Goal: Task Accomplishment & Management: Manage account settings

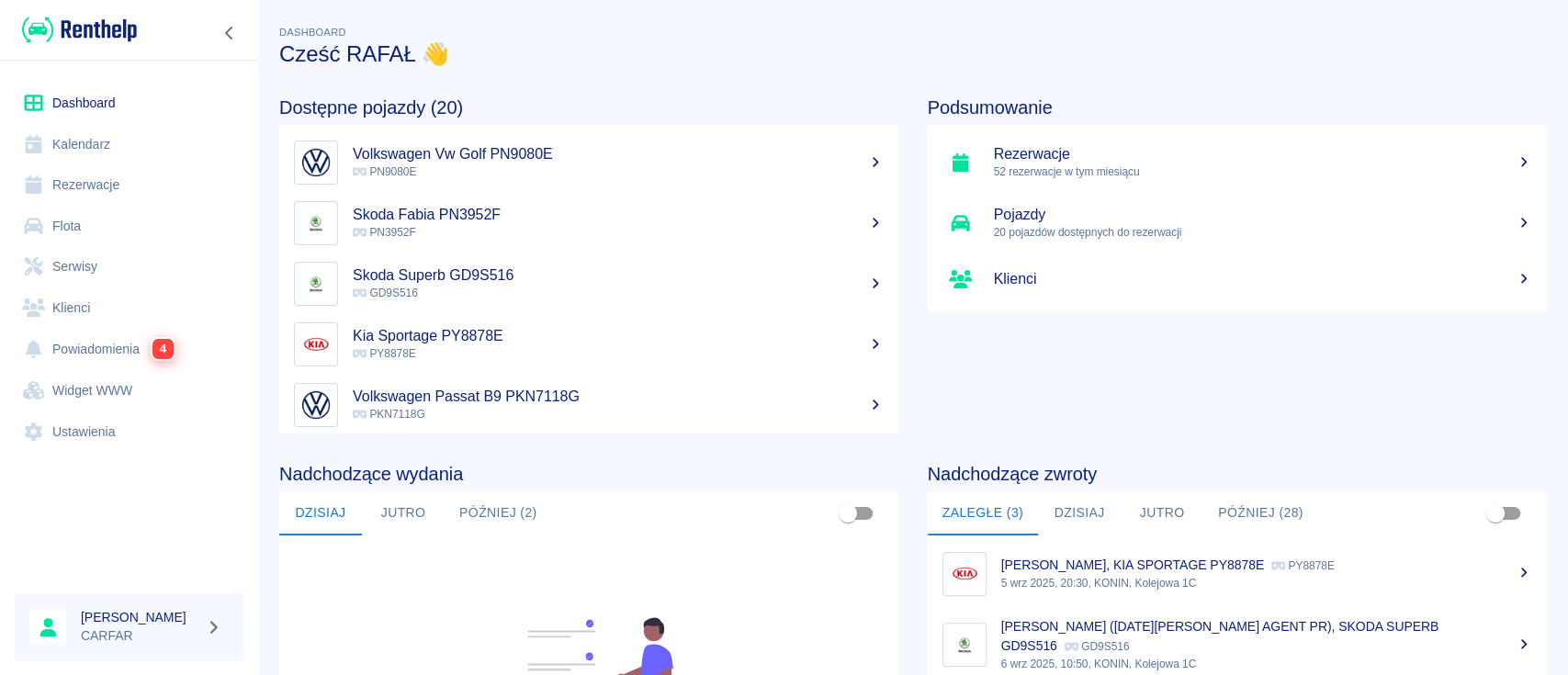
click at [93, 219] on link "Flota" at bounding box center [129, 226] width 229 height 41
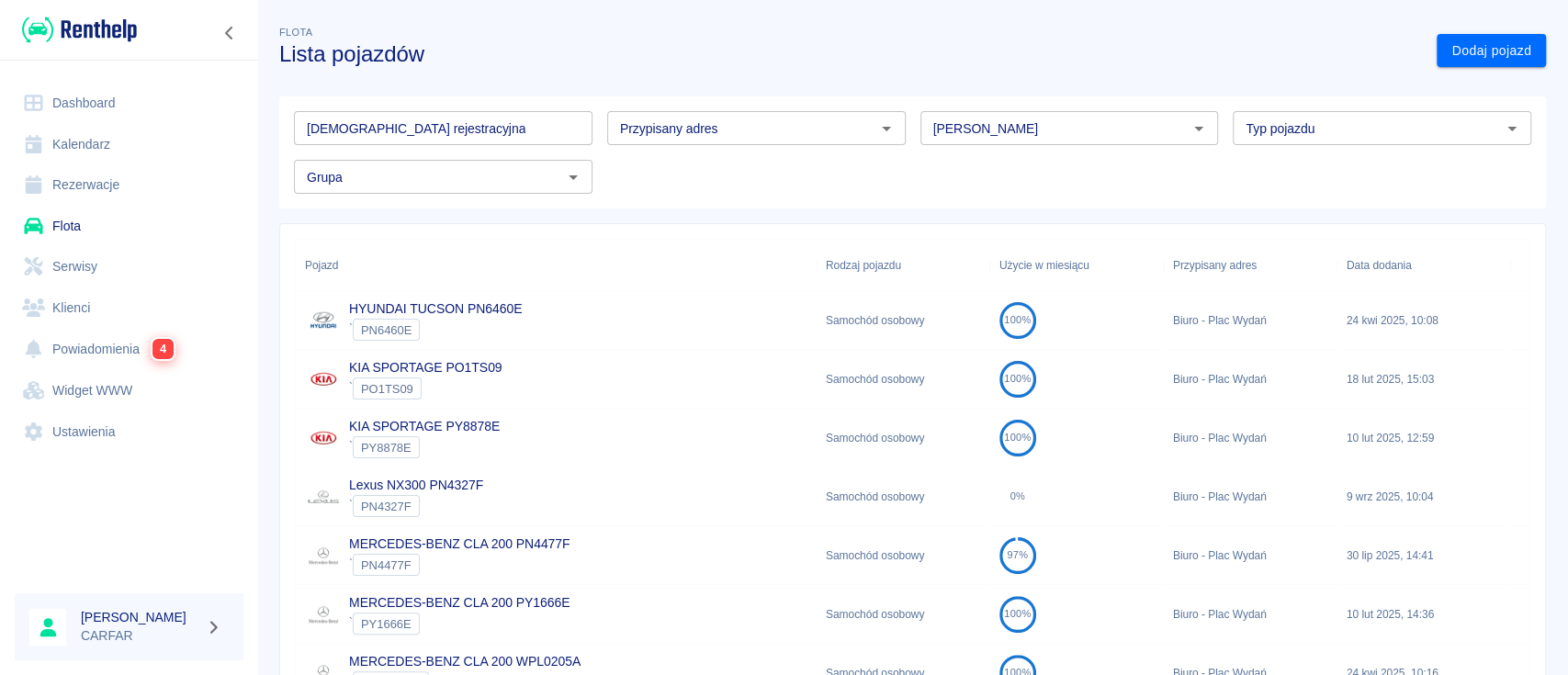
click at [1000, 131] on input "[PERSON_NAME]" at bounding box center [1053, 127] width 257 height 22
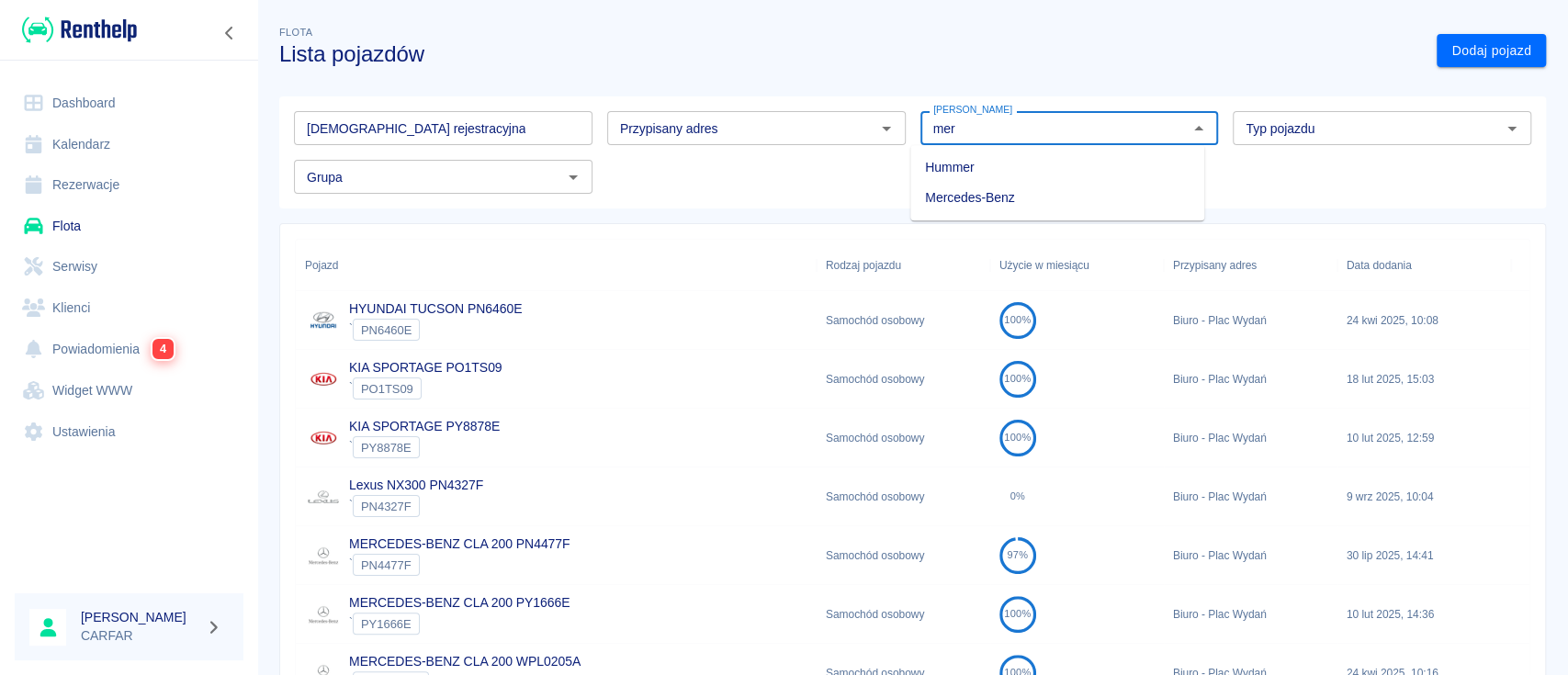
click at [1024, 195] on li "Mercedes-Benz" at bounding box center [1056, 198] width 293 height 30
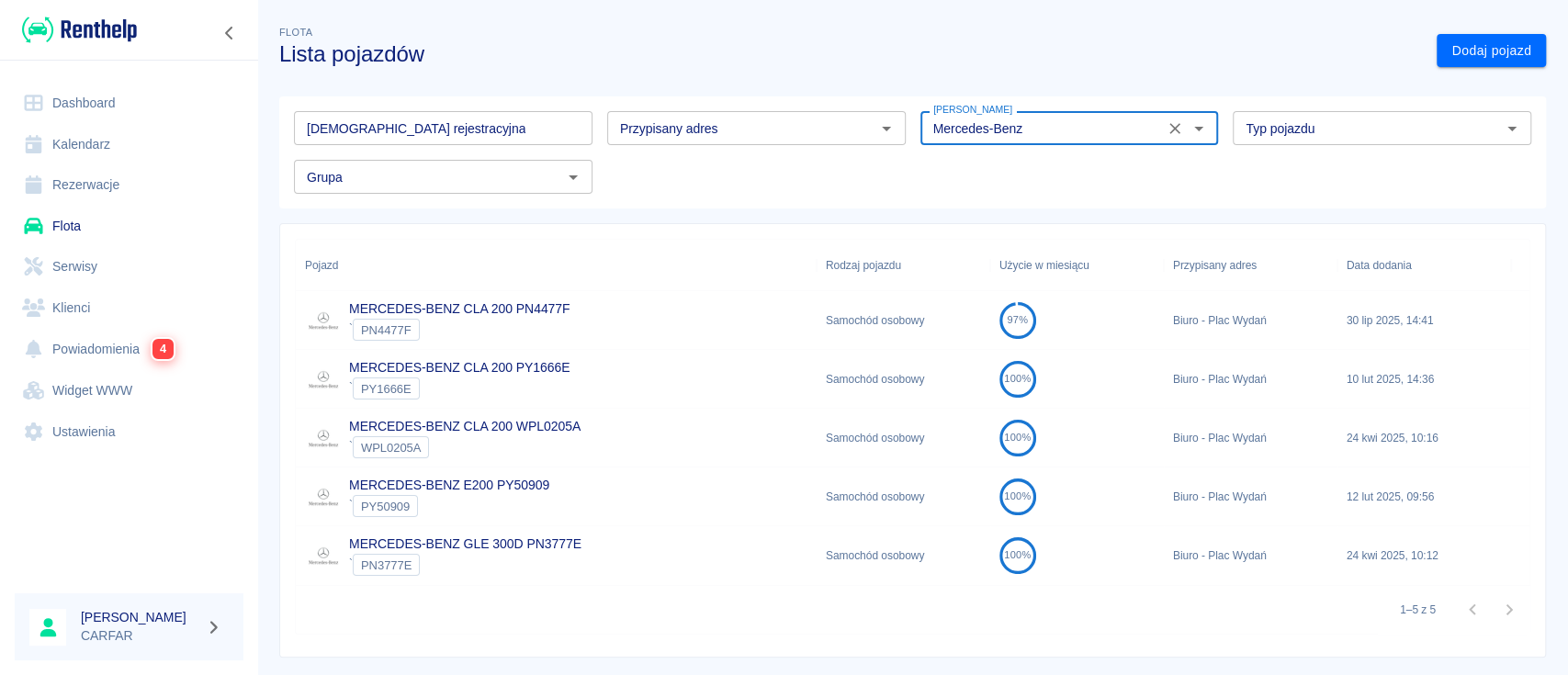
type input "Mercedes-Benz"
click at [573, 487] on div "MERCEDES-BENZ E200 PY50909 ` PY50909" at bounding box center [556, 497] width 520 height 59
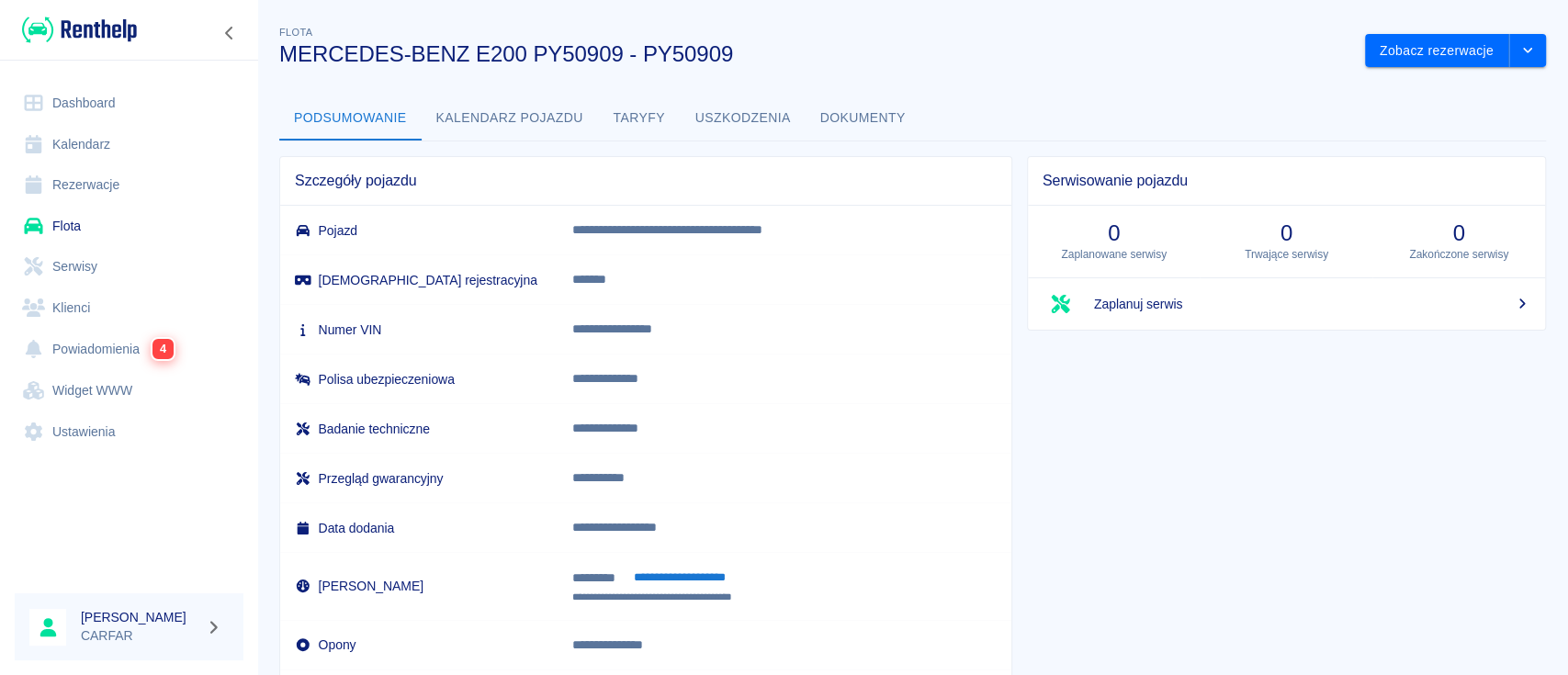
click at [532, 108] on button "Kalendarz pojazdu" at bounding box center [510, 118] width 176 height 44
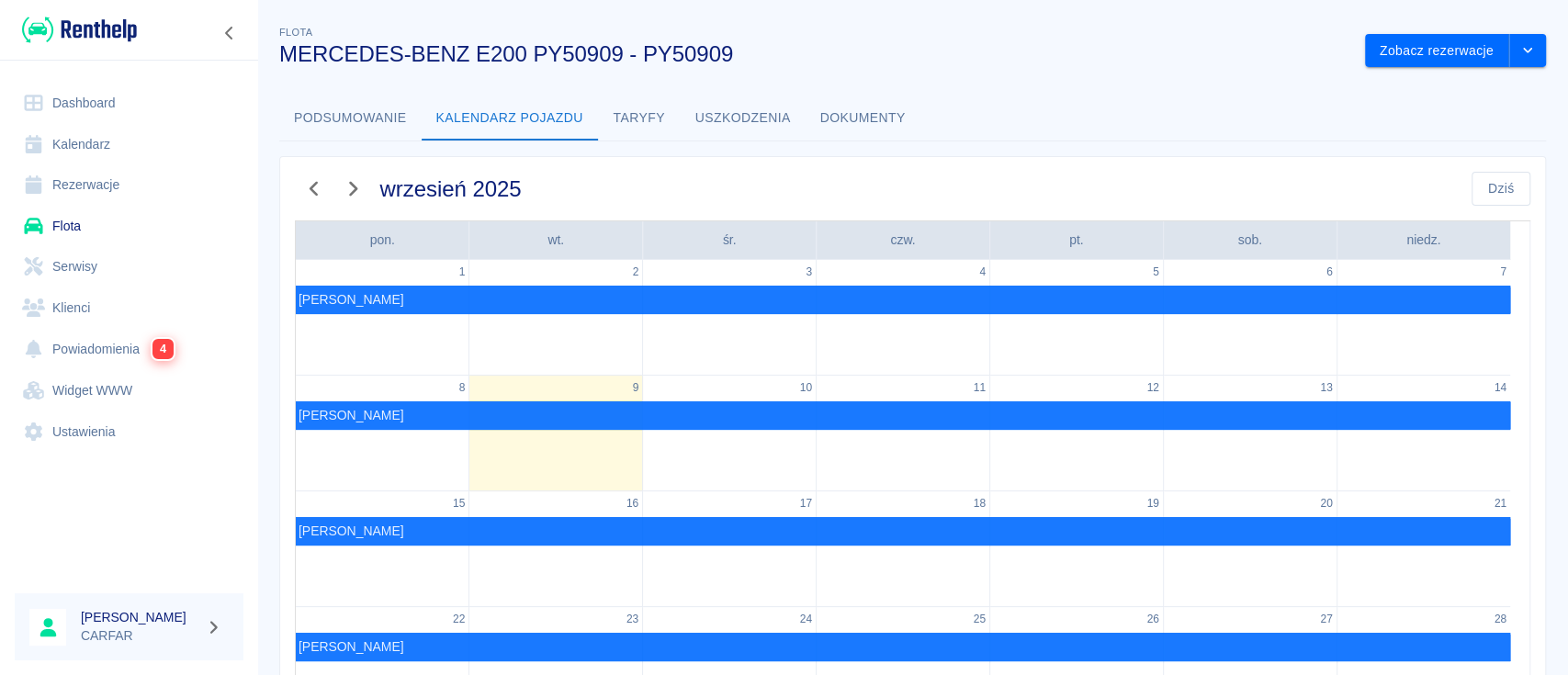
click at [349, 187] on icon "button" at bounding box center [352, 189] width 23 height 20
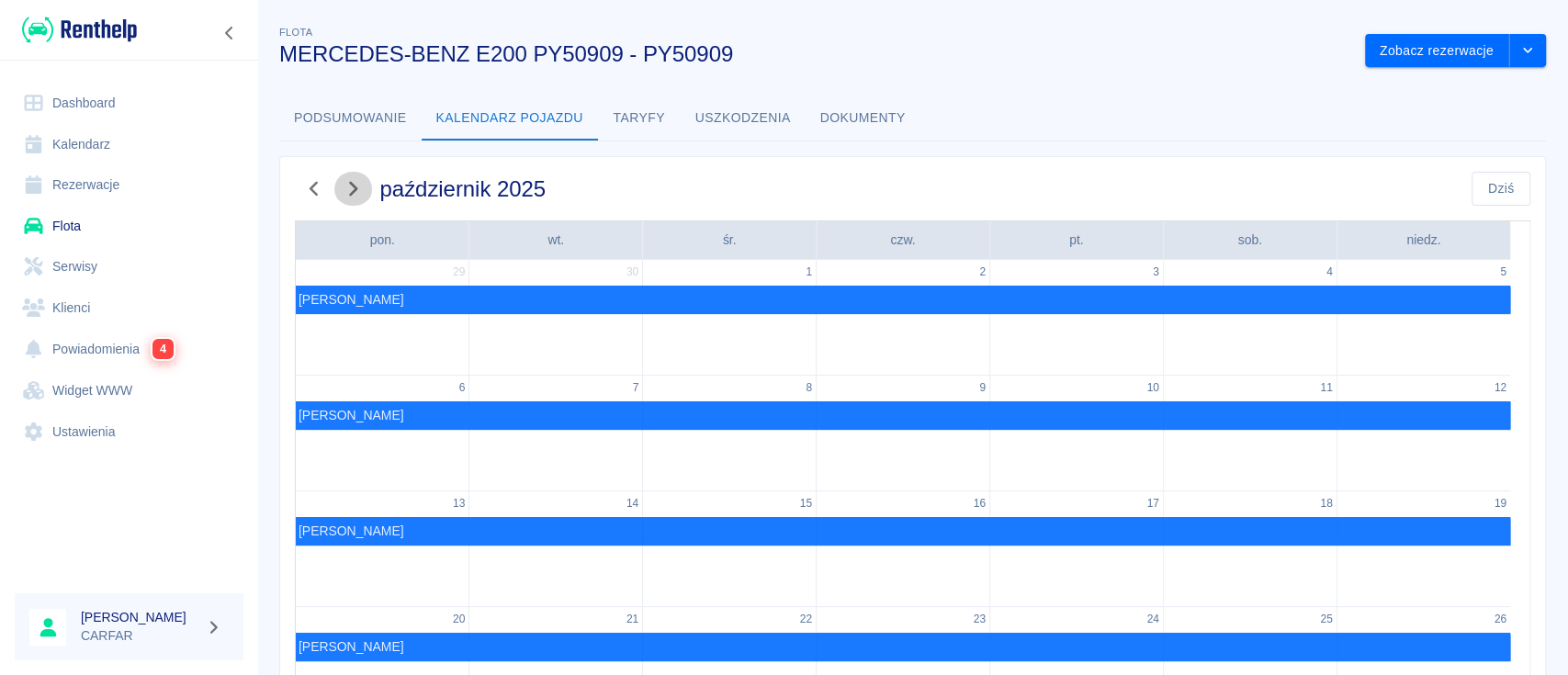
click at [359, 195] on icon "button" at bounding box center [352, 189] width 23 height 20
click at [132, 32] on img at bounding box center [79, 29] width 114 height 30
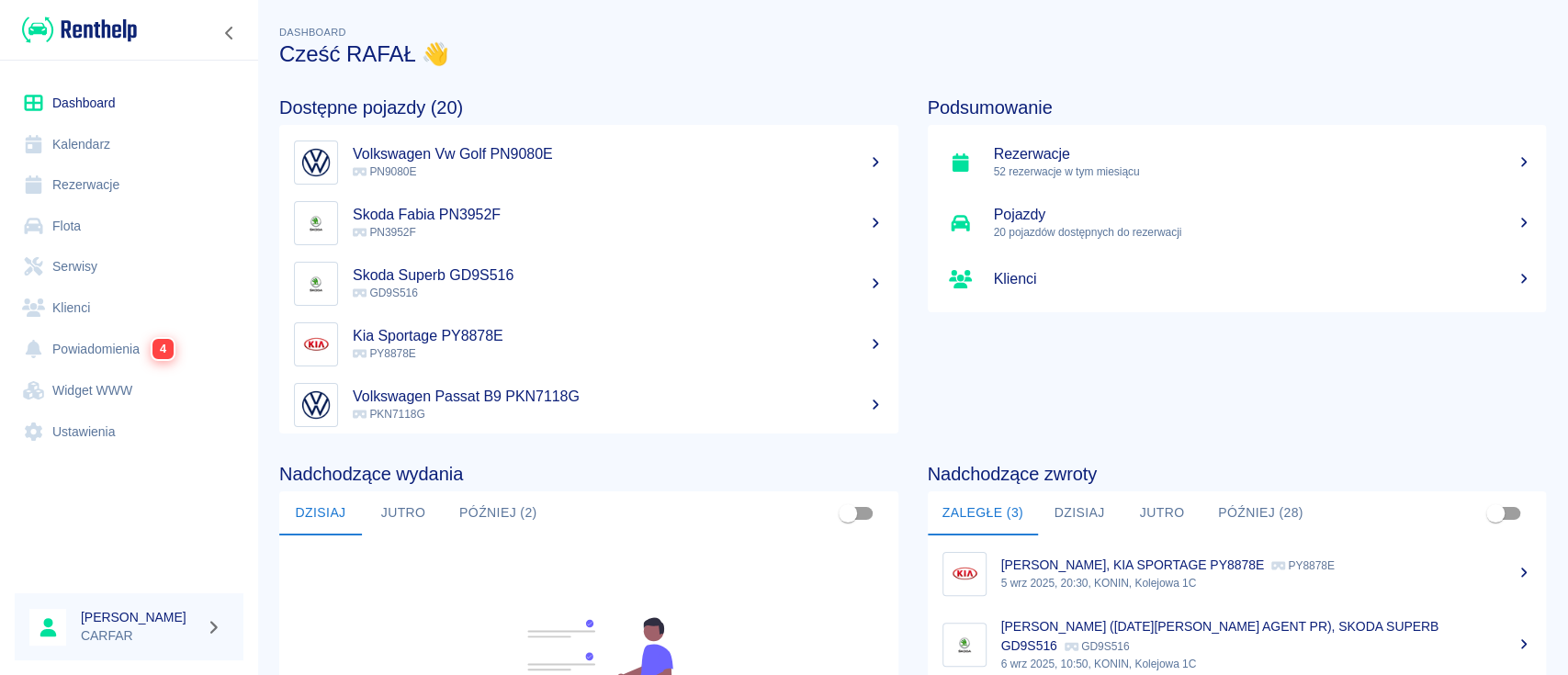
click at [95, 226] on link "Flota" at bounding box center [129, 226] width 229 height 41
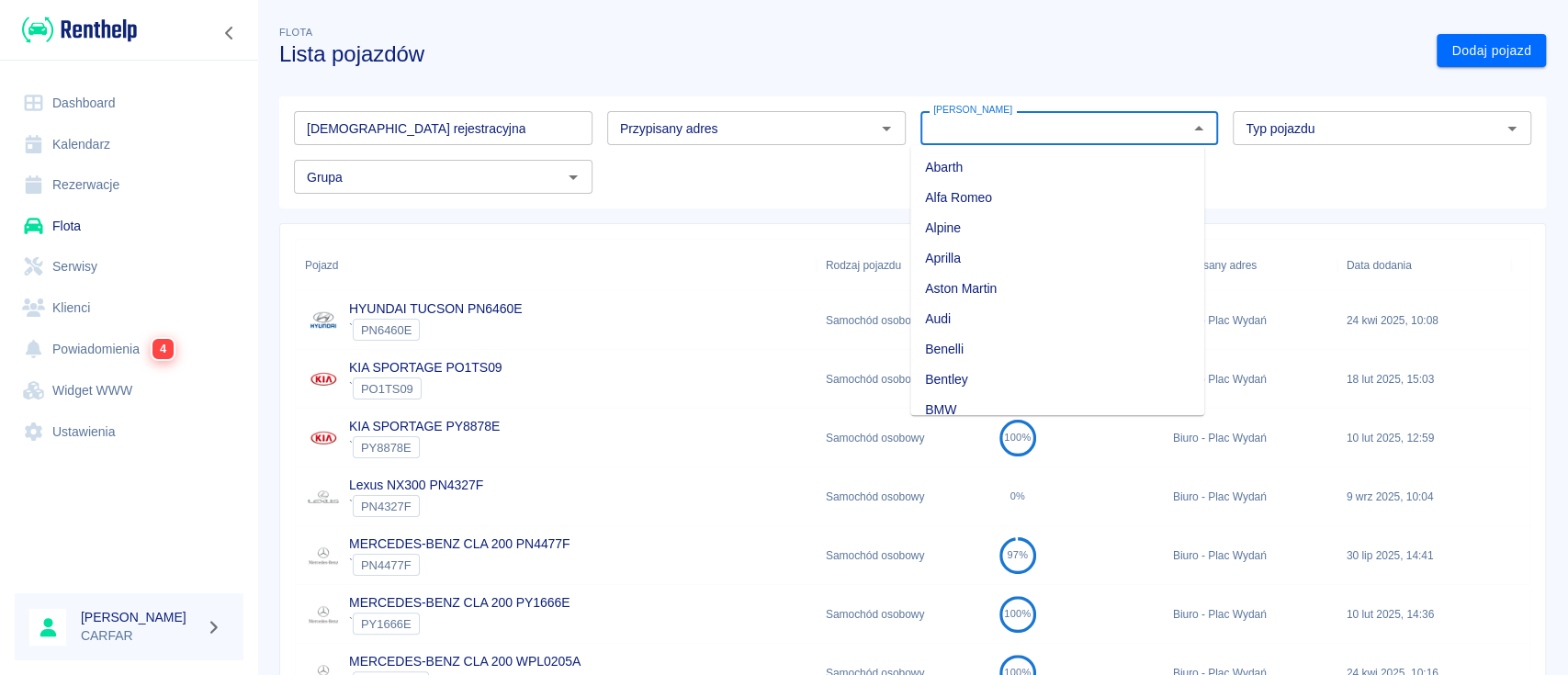
click at [1026, 124] on input "[PERSON_NAME]" at bounding box center [1053, 127] width 257 height 22
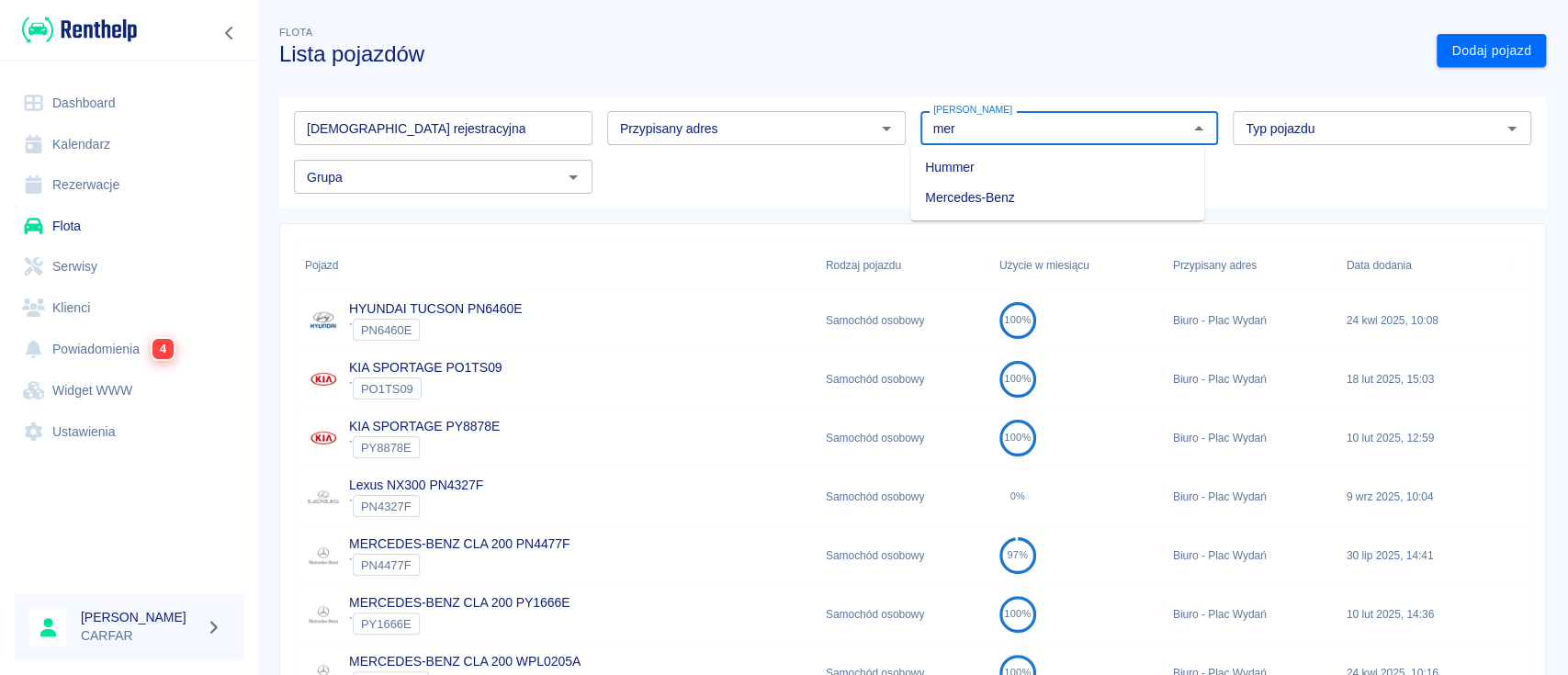
click at [1033, 203] on li "Mercedes-Benz" at bounding box center [1056, 198] width 293 height 30
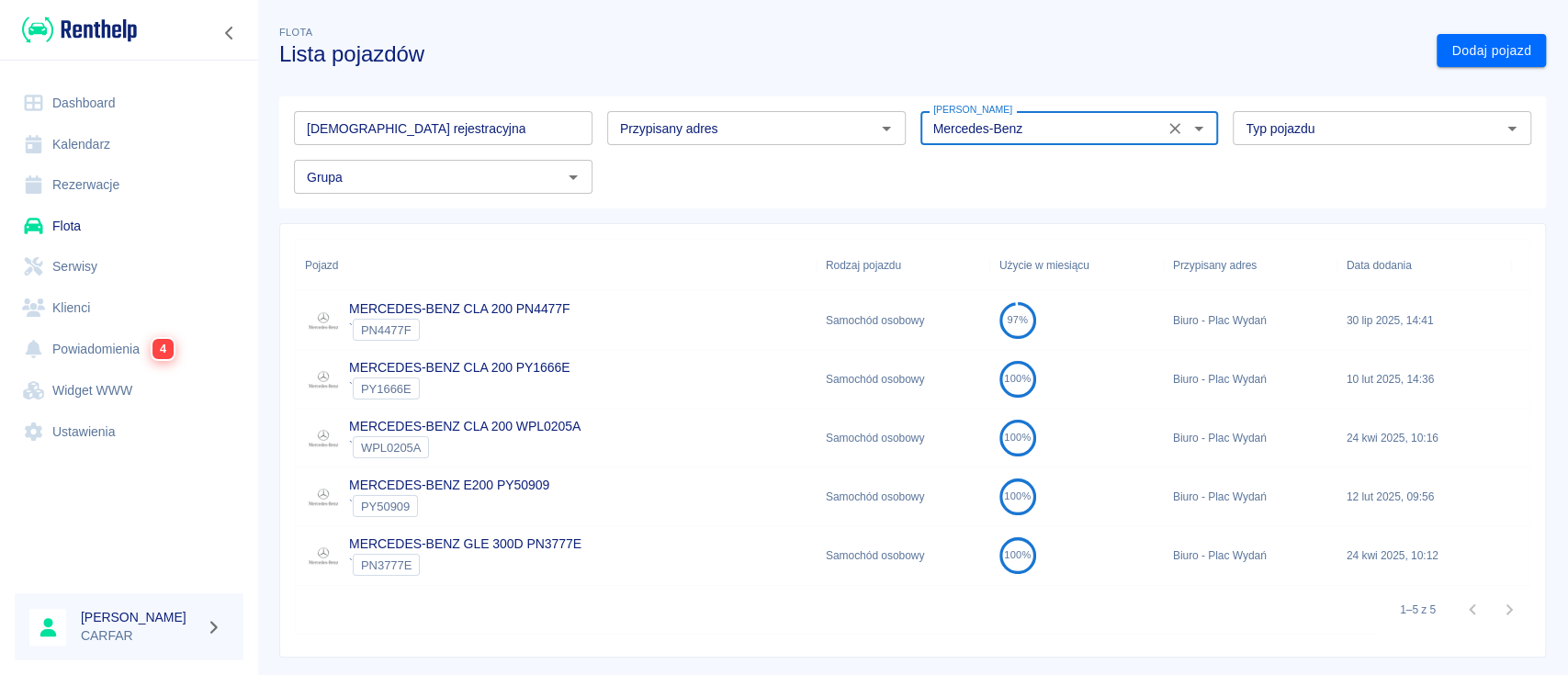
type input "Mercedes-Benz"
